Goal: Task Accomplishment & Management: Use online tool/utility

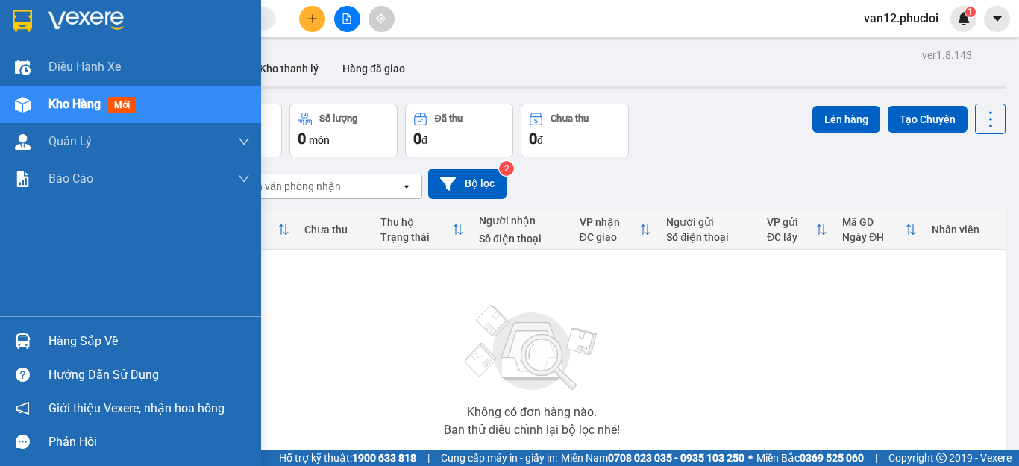
click at [21, 339] on img at bounding box center [23, 341] width 16 height 16
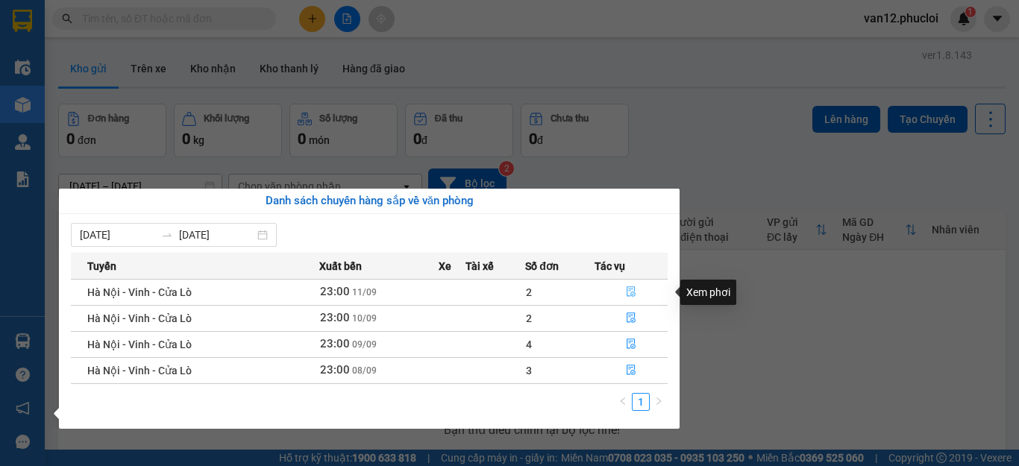
click at [629, 292] on icon "file-done" at bounding box center [631, 291] width 10 height 10
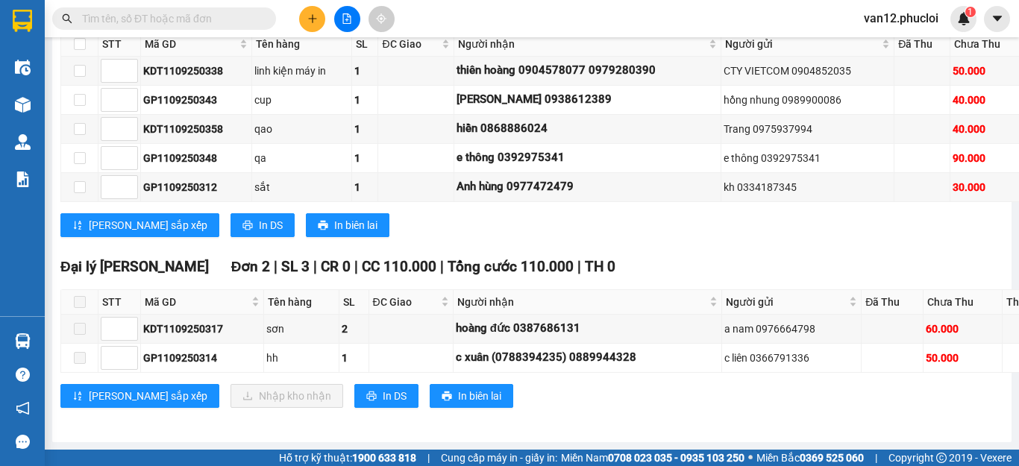
scroll to position [3213, 0]
